Goal: Information Seeking & Learning: Learn about a topic

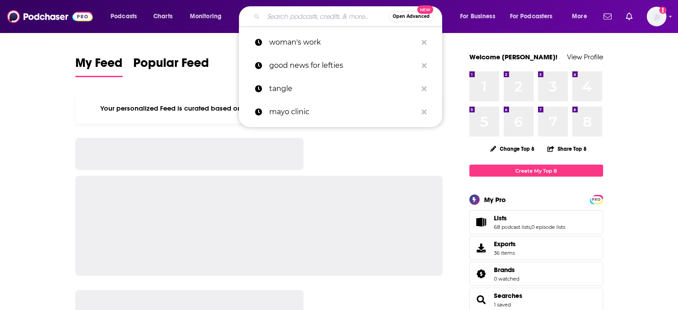
click at [283, 19] on input "Search podcasts, credits, & more..." at bounding box center [325, 16] width 125 height 14
click at [283, 19] on input "m" at bounding box center [325, 16] width 125 height 14
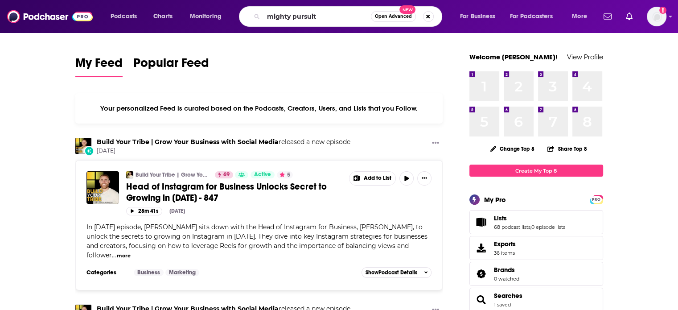
type input "mighty pursuit"
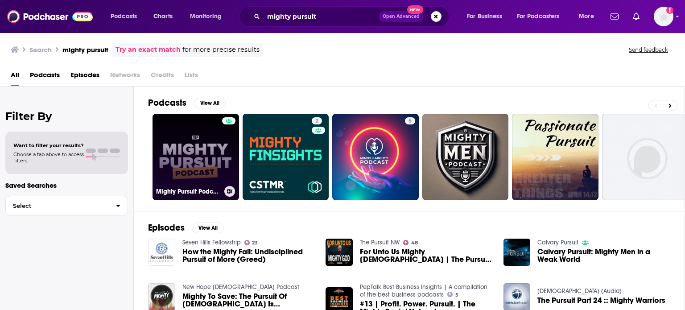
click at [195, 155] on link "Mighty Pursuit Podcast" at bounding box center [195, 157] width 86 height 86
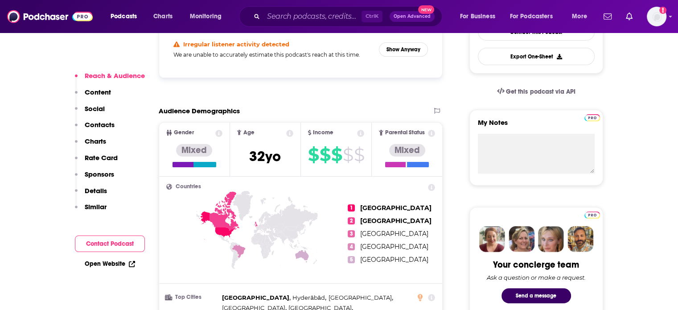
scroll to position [235, 0]
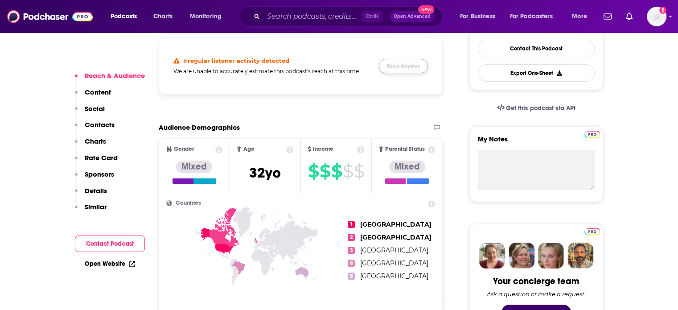
click at [390, 67] on button "Show Anyway" at bounding box center [403, 66] width 49 height 14
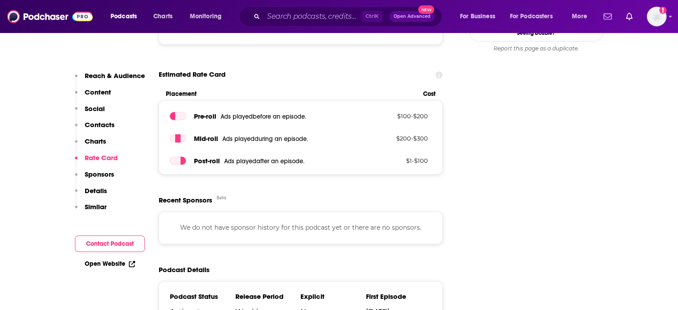
scroll to position [724, 0]
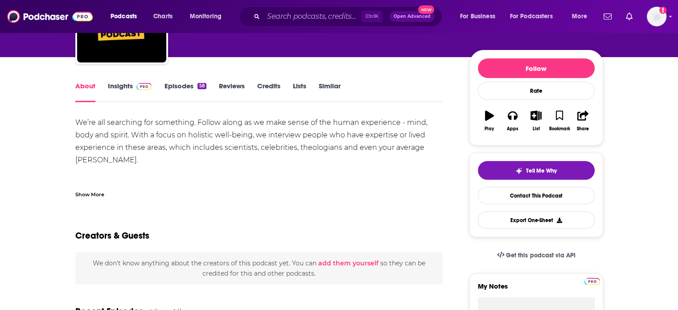
scroll to position [89, 0]
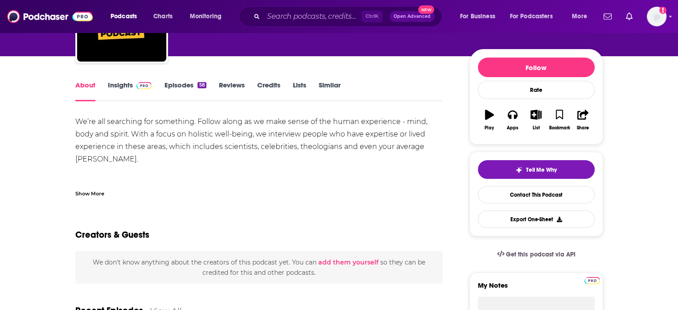
click at [86, 193] on div "Show More" at bounding box center [89, 193] width 29 height 8
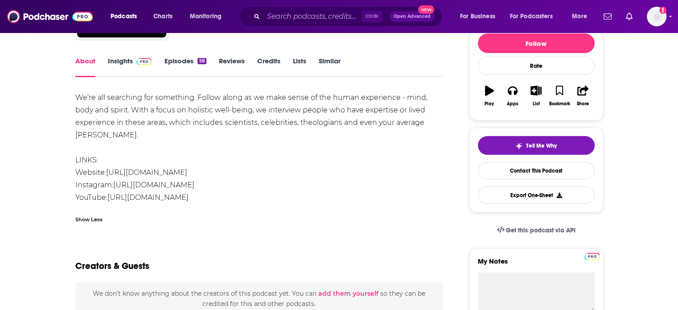
scroll to position [125, 0]
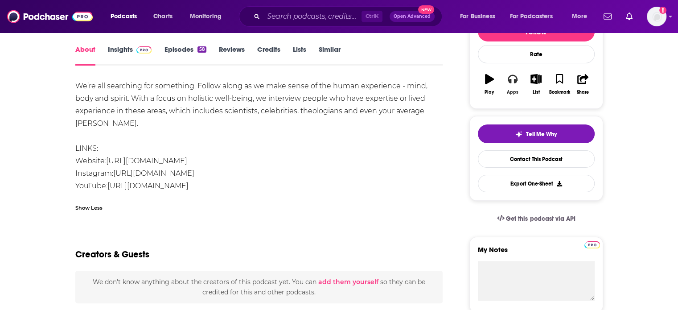
click at [515, 84] on button "Apps" at bounding box center [512, 84] width 23 height 32
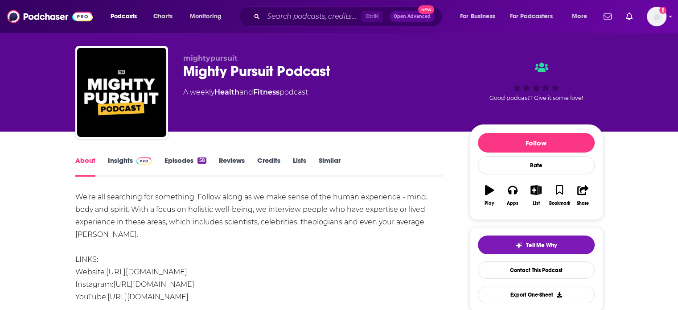
scroll to position [0, 0]
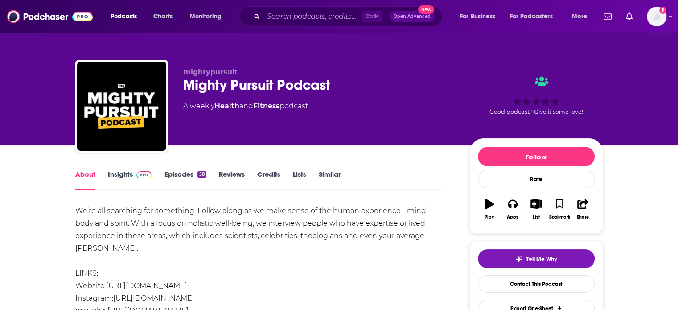
click at [131, 172] on link "Insights" at bounding box center [130, 180] width 44 height 21
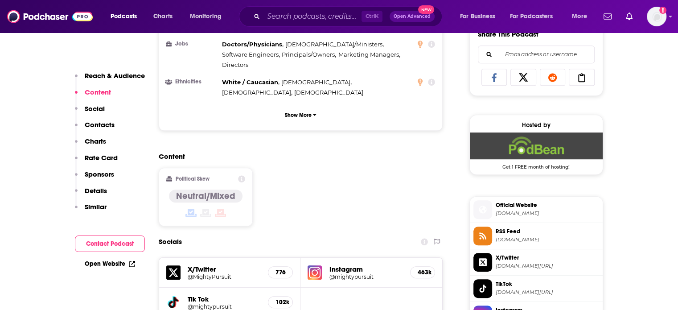
scroll to position [588, 0]
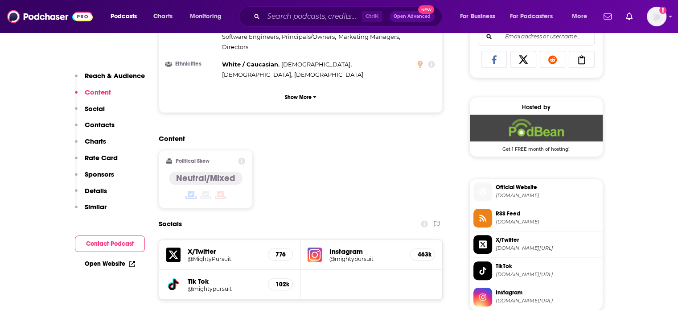
click at [514, 222] on span "[DOMAIN_NAME]" at bounding box center [547, 221] width 103 height 7
